Goal: Task Accomplishment & Management: Complete application form

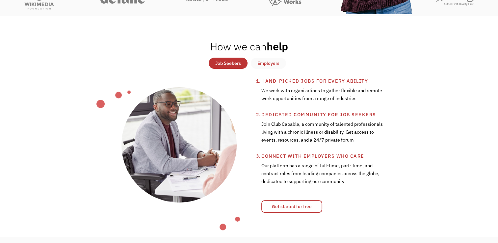
scroll to position [230, 0]
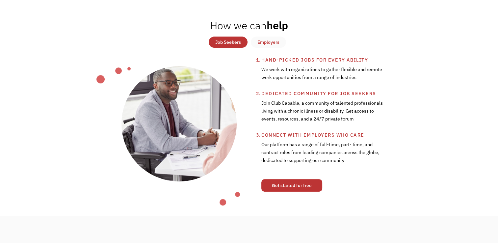
click at [309, 191] on link "Get started for free" at bounding box center [291, 185] width 61 height 13
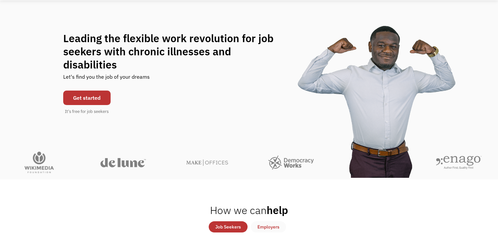
scroll to position [33, 0]
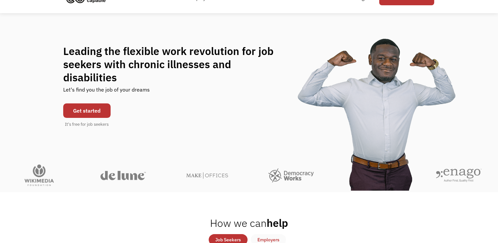
click at [79, 105] on link "Get started" at bounding box center [86, 110] width 47 height 14
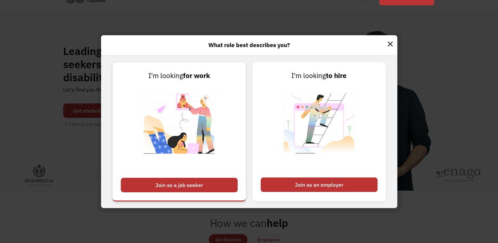
click at [186, 187] on div "Join as a job seeker" at bounding box center [179, 185] width 117 height 14
